Goal: Task Accomplishment & Management: Manage account settings

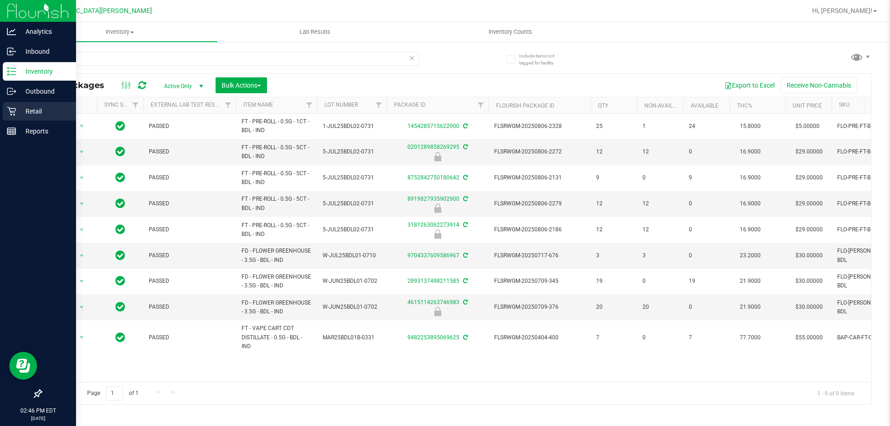
click at [11, 108] on icon at bounding box center [11, 111] width 9 height 9
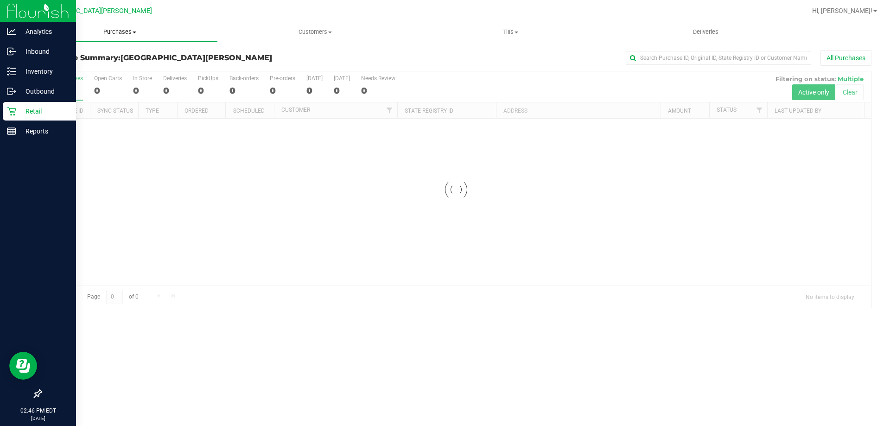
click at [127, 32] on span "Purchases" at bounding box center [119, 32] width 195 height 8
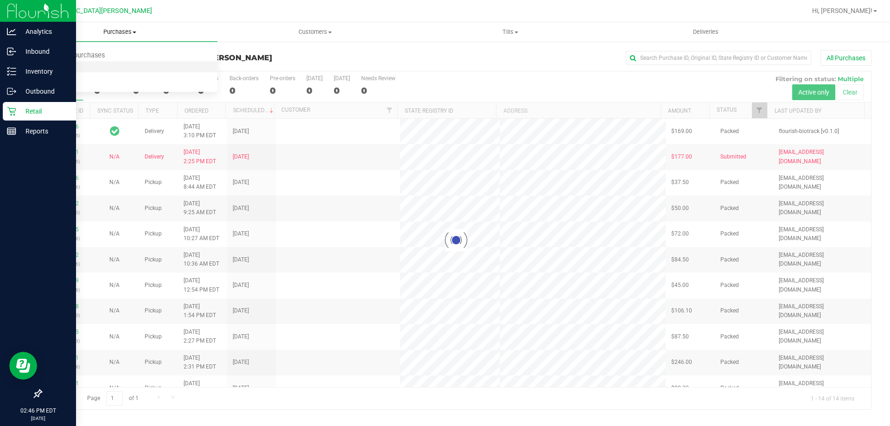
click at [66, 64] on span "Fulfillment" at bounding box center [50, 67] width 57 height 8
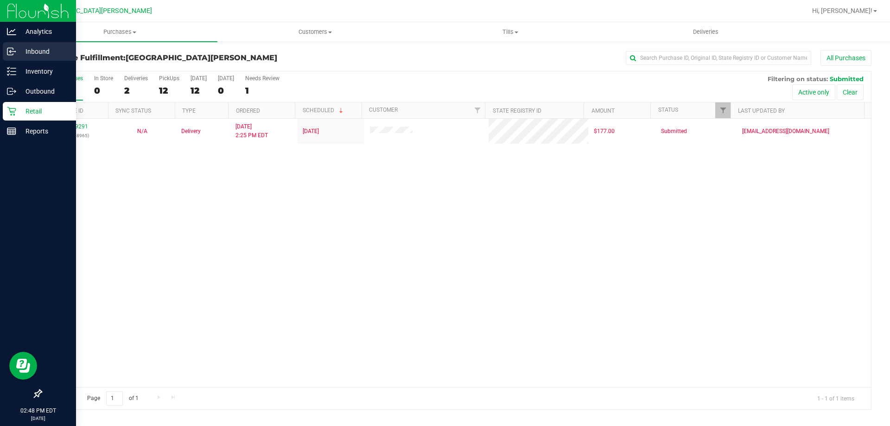
click at [32, 48] on p "Inbound" at bounding box center [44, 51] width 56 height 11
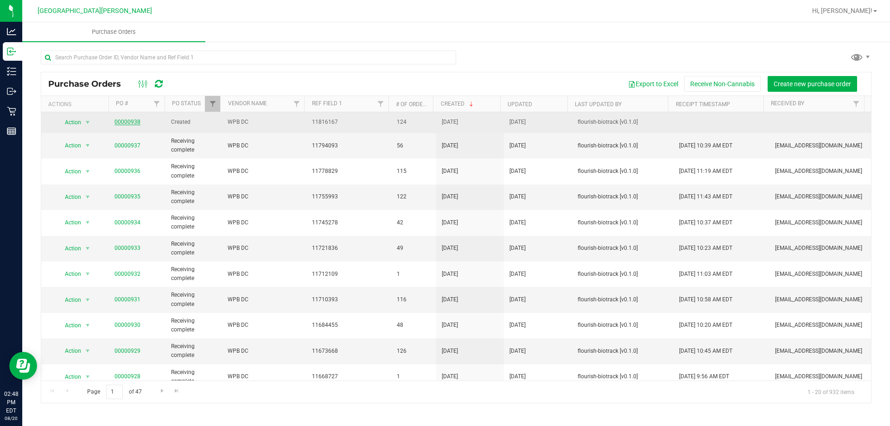
click at [134, 120] on link "00000938" at bounding box center [127, 122] width 26 height 6
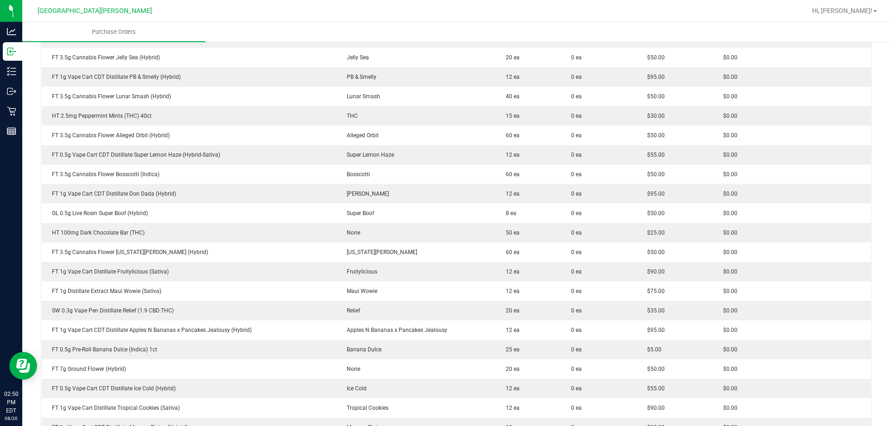
scroll to position [1854, 0]
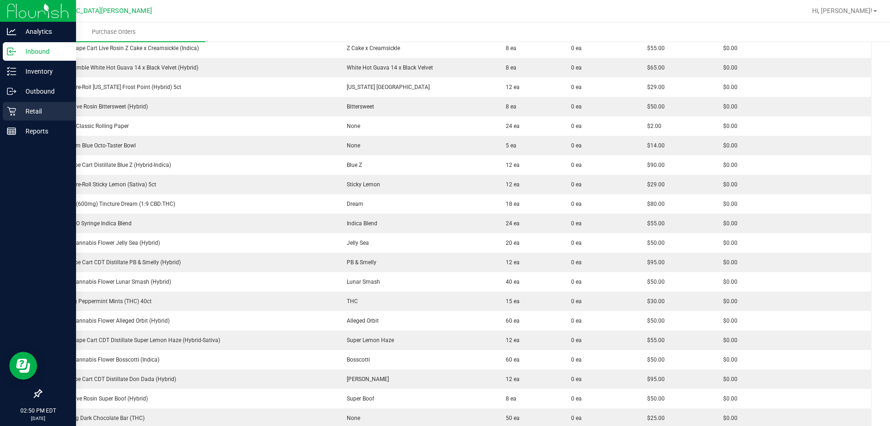
click at [17, 113] on p "Retail" at bounding box center [44, 111] width 56 height 11
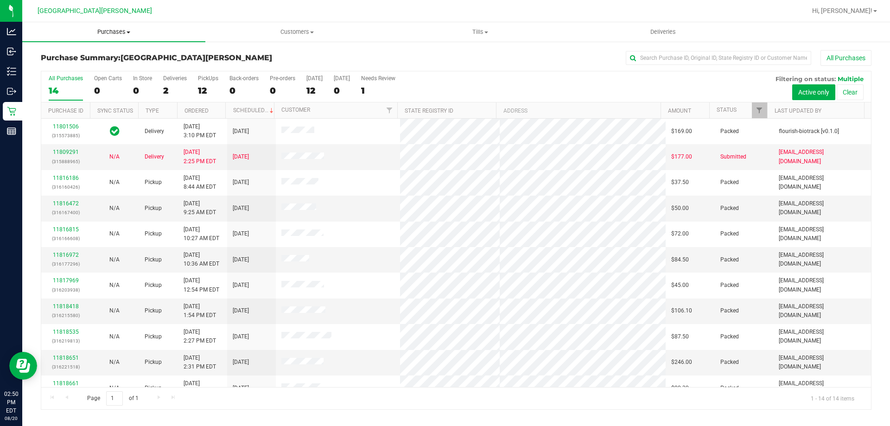
click at [122, 31] on span "Purchases" at bounding box center [113, 32] width 183 height 8
click at [64, 68] on span "Fulfillment" at bounding box center [50, 67] width 57 height 8
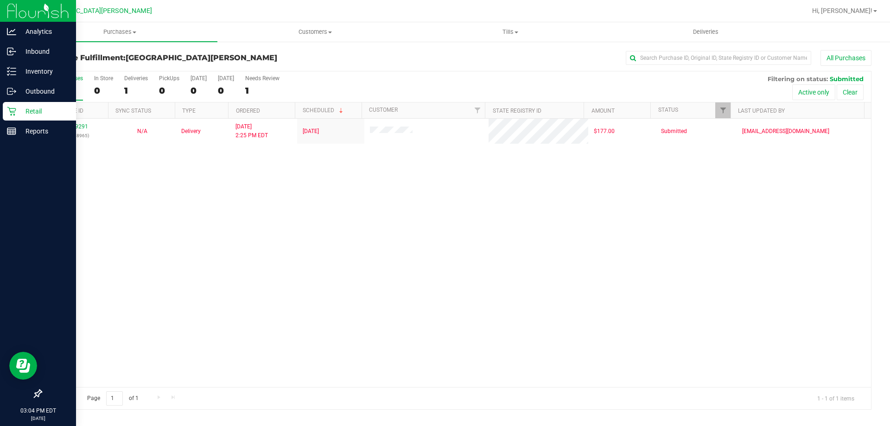
click at [4, 116] on div "Retail" at bounding box center [39, 111] width 73 height 19
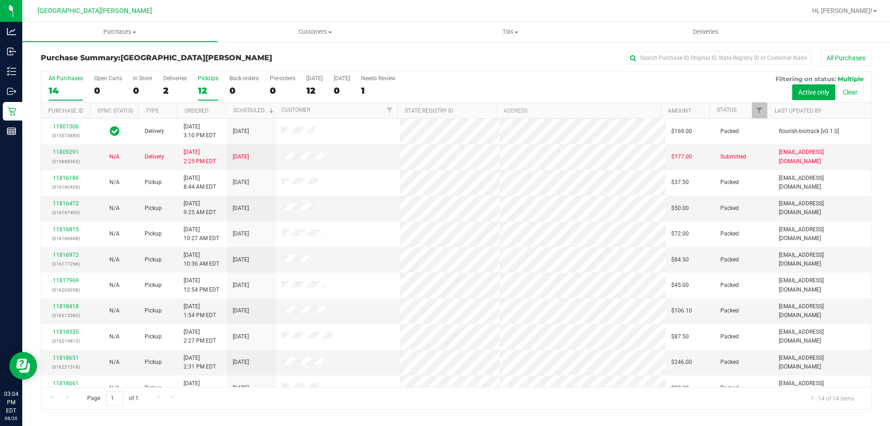
click at [207, 88] on div "12" at bounding box center [208, 90] width 20 height 11
click at [0, 0] on input "PickUps 12" at bounding box center [0, 0] width 0 height 0
click at [121, 31] on span "Purchases" at bounding box center [119, 32] width 195 height 8
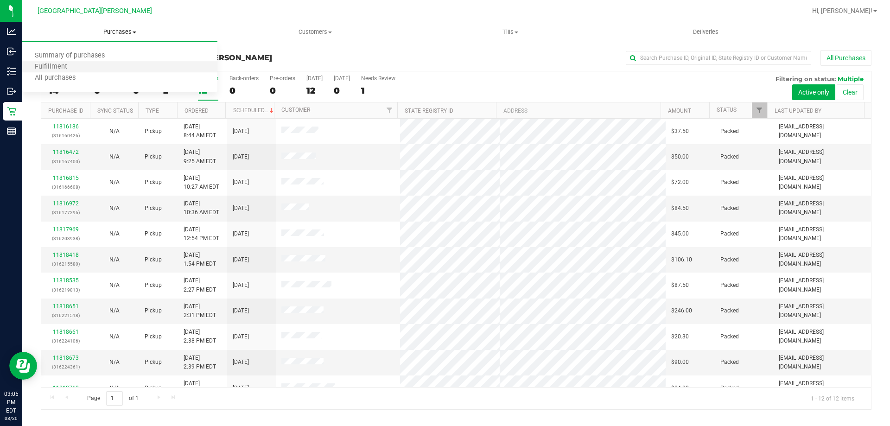
click at [98, 67] on li "Fulfillment" at bounding box center [119, 67] width 195 height 11
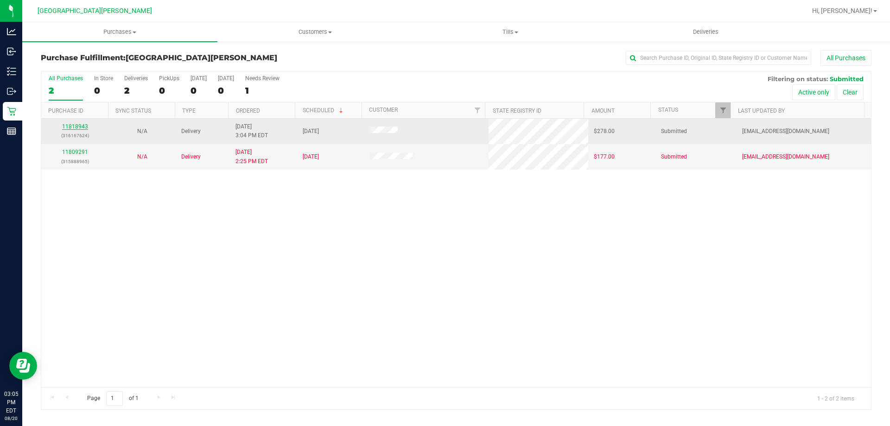
click at [69, 126] on link "11818943" at bounding box center [75, 126] width 26 height 6
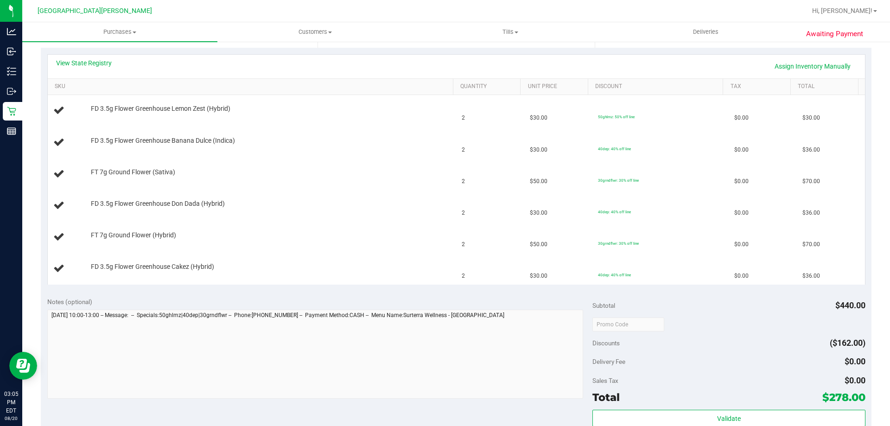
scroll to position [185, 0]
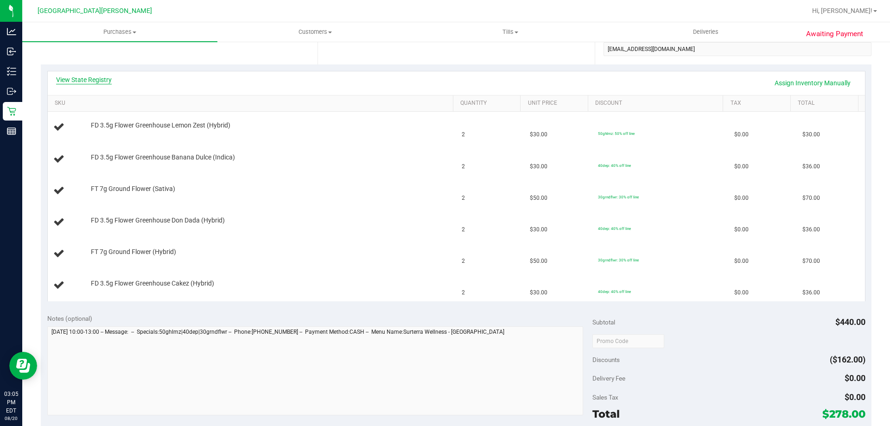
click at [100, 81] on link "View State Registry" at bounding box center [84, 79] width 56 height 9
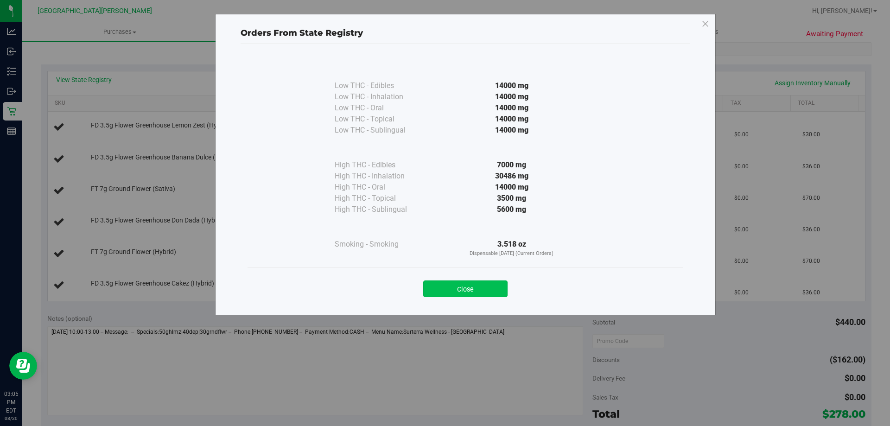
click at [478, 292] on button "Close" at bounding box center [465, 288] width 84 height 17
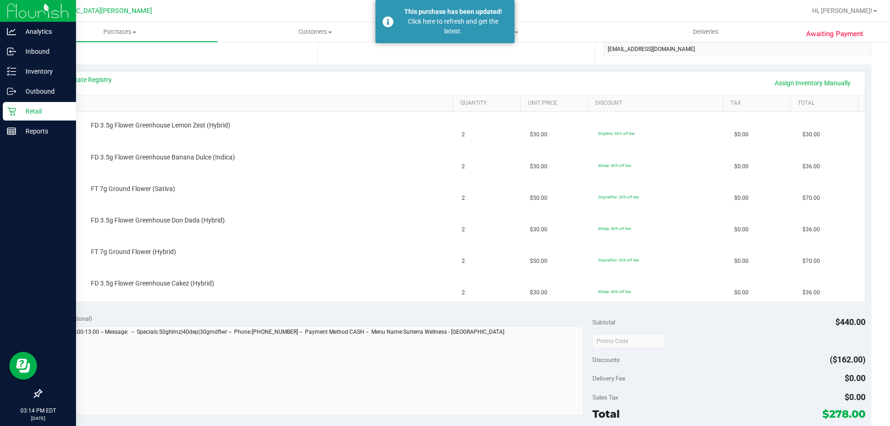
click at [17, 111] on p "Retail" at bounding box center [44, 111] width 56 height 11
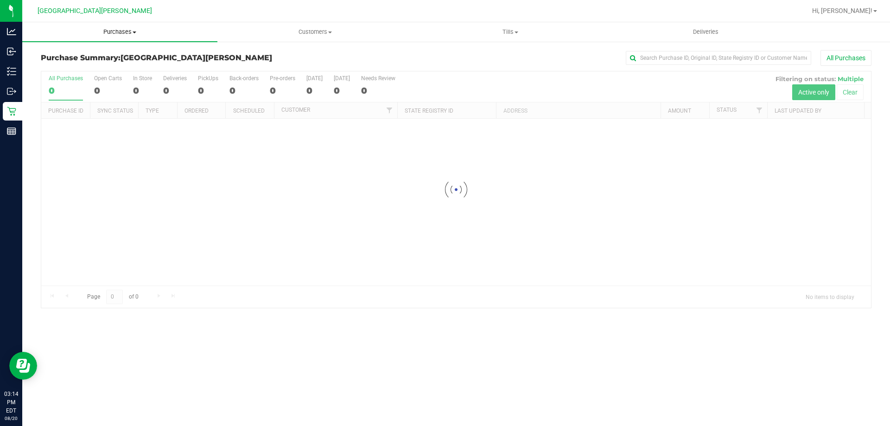
click at [112, 34] on span "Purchases" at bounding box center [119, 32] width 195 height 8
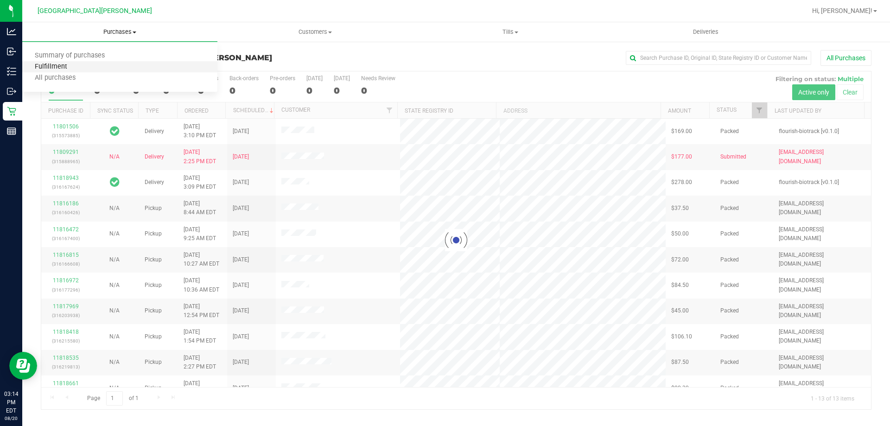
click at [70, 64] on span "Fulfillment" at bounding box center [50, 67] width 57 height 8
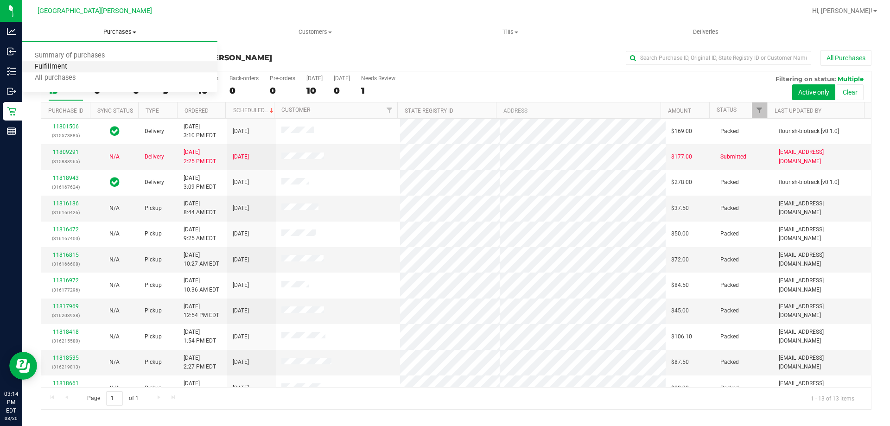
click at [70, 64] on span "Fulfillment" at bounding box center [50, 67] width 57 height 8
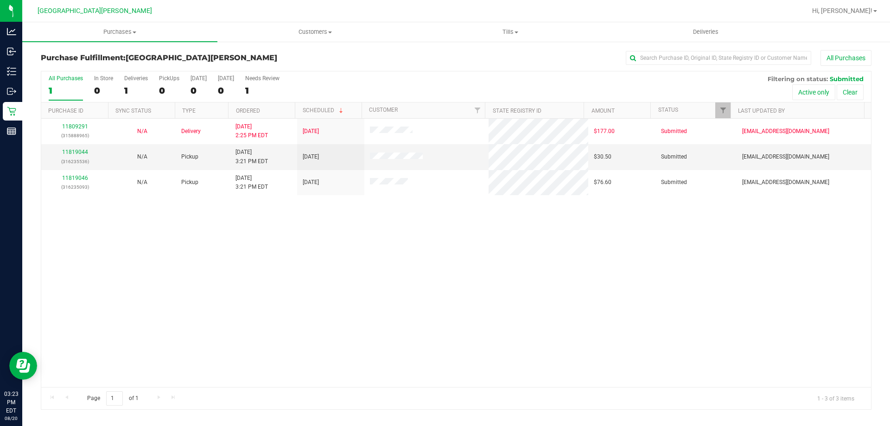
click at [351, 378] on div "11809291 (315888965) N/A Delivery [DATE] 2:25 PM EDT 8/22/2025 $177.00 Submitte…" at bounding box center [456, 253] width 830 height 268
